Goal: Browse casually: Explore the website without a specific task or goal

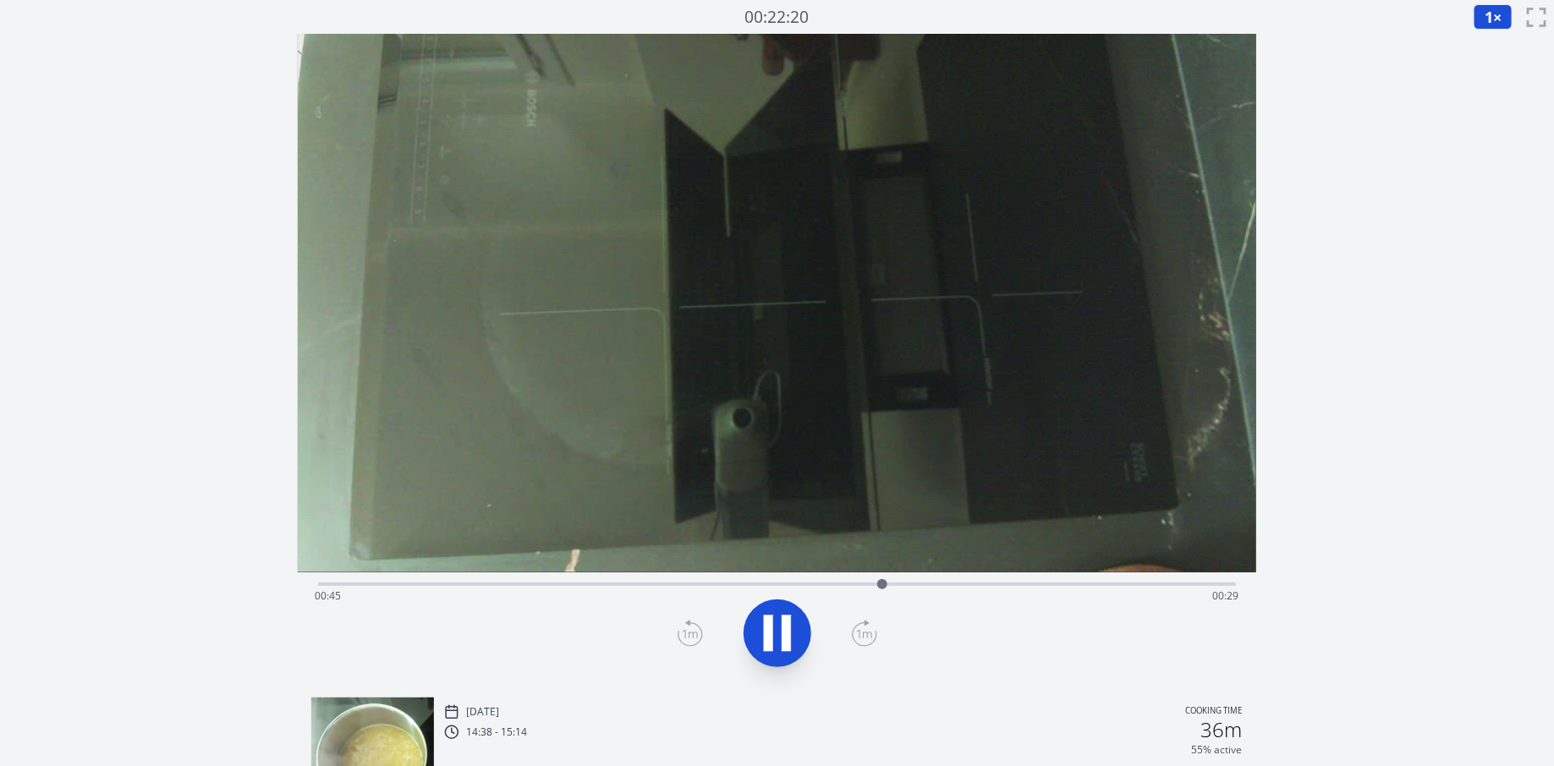
click at [361, 580] on div "Time elapsed: 00:45 Time remaining: 00:29" at bounding box center [777, 583] width 918 height 20
click at [389, 583] on div "Time elapsed: 00:04 Time remaining: 01:10" at bounding box center [777, 596] width 925 height 27
click at [411, 590] on div "Time elapsed: 00:06 Time remaining: 01:08" at bounding box center [777, 596] width 925 height 27
click at [434, 586] on div "Time elapsed: 00:08 Time remaining: 01:06" at bounding box center [777, 584] width 918 height 3
click at [812, 588] on div "Time elapsed: 00:14 Time remaining: 01:00" at bounding box center [777, 596] width 925 height 27
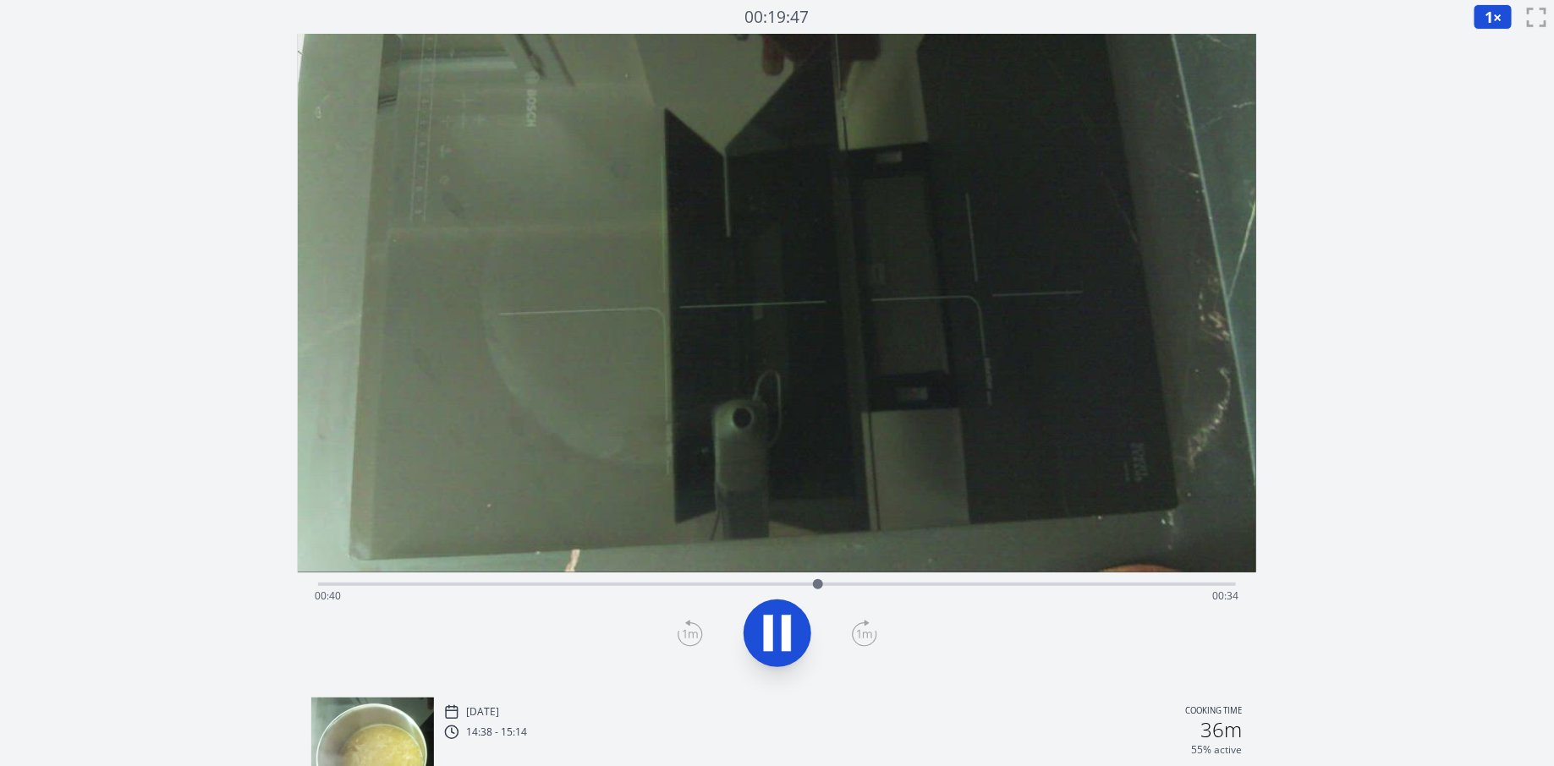
click at [890, 594] on div "Time elapsed: 00:40 Time remaining: 00:34" at bounding box center [777, 596] width 925 height 27
click at [1016, 582] on div "Time elapsed: 00:46 Time remaining: 00:28" at bounding box center [777, 583] width 918 height 20
click at [1099, 590] on div "Time elapsed: 00:59 Time remaining: 00:15" at bounding box center [777, 596] width 925 height 27
click at [1133, 592] on div "Time elapsed: 01:03 Time remaining: 00:11" at bounding box center [777, 596] width 925 height 27
click at [1062, 580] on div "Time elapsed: 01:06 Time remaining: 00:08" at bounding box center [777, 583] width 918 height 20
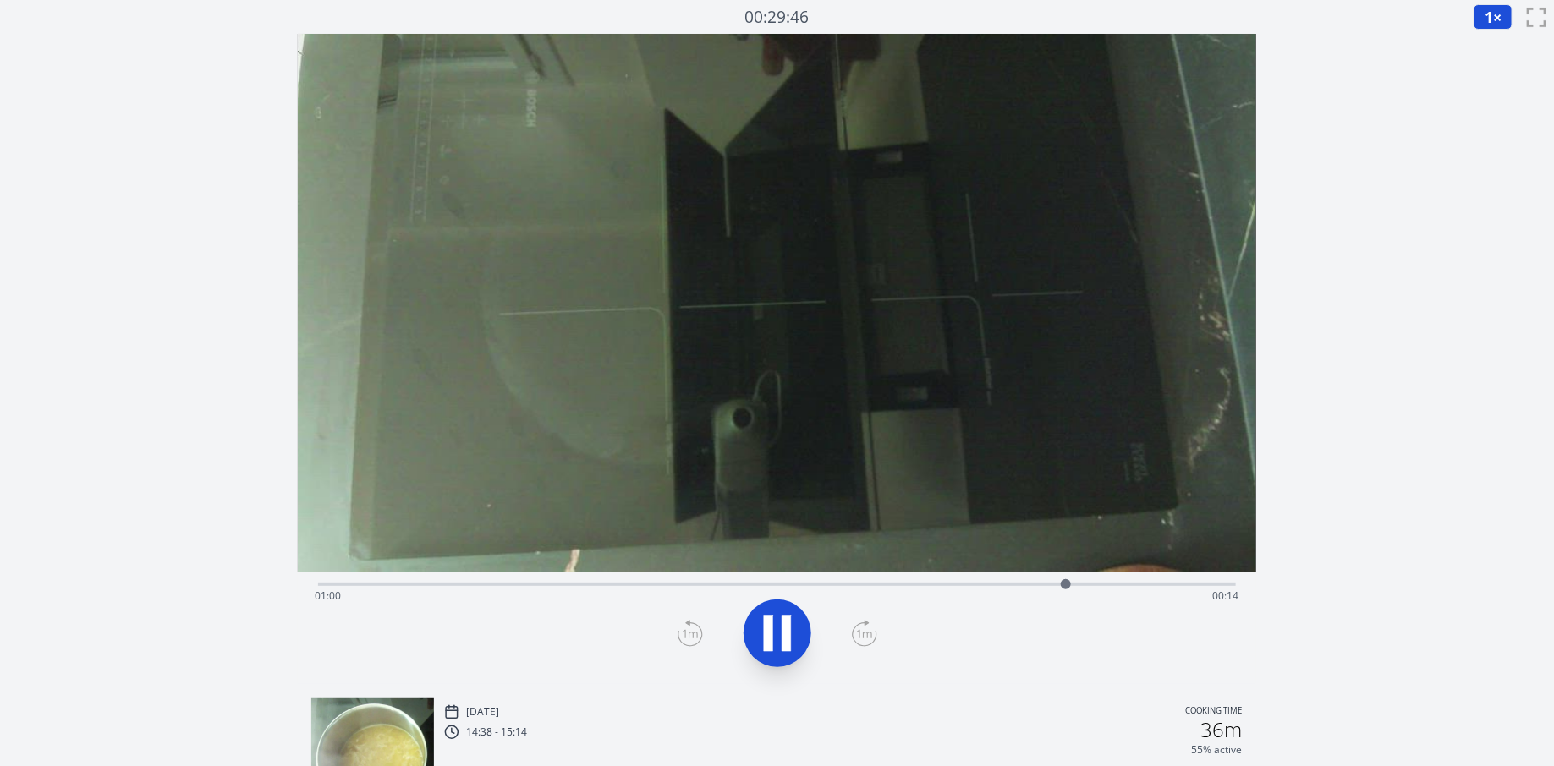
click at [1010, 579] on div "Time elapsed: 01:00 Time remaining: 00:14" at bounding box center [777, 583] width 918 height 20
